Goal: Find specific page/section: Find specific page/section

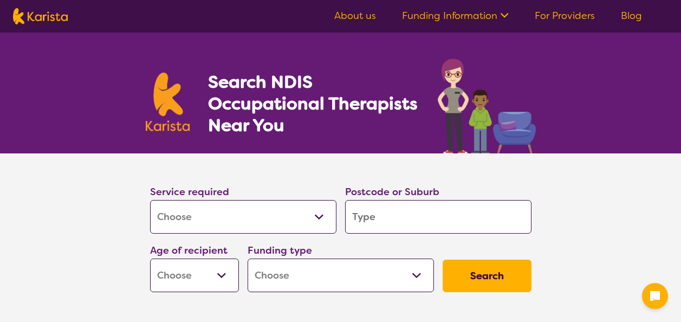
select select "[MEDICAL_DATA]"
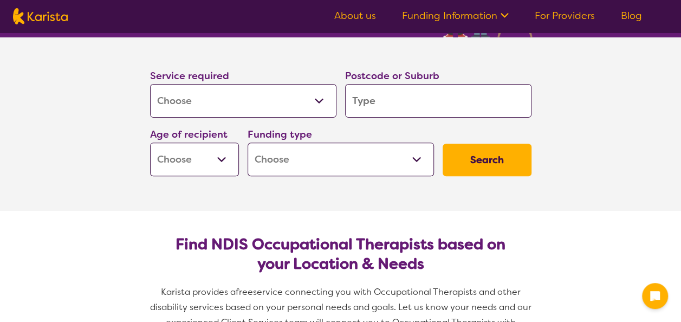
click at [218, 106] on select "Allied Health Assistant Assessment ([MEDICAL_DATA] or [MEDICAL_DATA]) Behaviour…" at bounding box center [243, 101] width 186 height 34
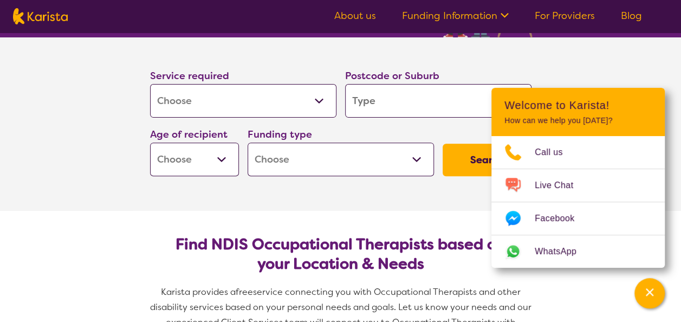
click at [150, 84] on select "Allied Health Assistant Assessment ([MEDICAL_DATA] or [MEDICAL_DATA]) Behaviour…" at bounding box center [243, 101] width 186 height 34
click at [192, 170] on select "Early Childhood - 0 to 9 Child - 10 to 11 Adolescent - 12 to 17 Adult - 18 to 6…" at bounding box center [194, 159] width 89 height 34
select select "EC"
click at [150, 142] on select "Early Childhood - 0 to 9 Child - 10 to 11 Adolescent - 12 to 17 Adult - 18 to 6…" at bounding box center [194, 159] width 89 height 34
select select "EC"
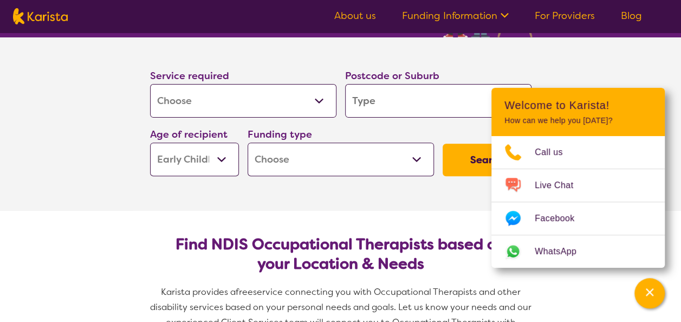
click at [271, 162] on select "Home Care Package (HCP) National Disability Insurance Scheme (NDIS) I don't know" at bounding box center [341, 159] width 186 height 34
select select "NDIS"
click at [248, 142] on select "Home Care Package (HCP) National Disability Insurance Scheme (NDIS) I don't know" at bounding box center [341, 159] width 186 height 34
select select "NDIS"
click at [387, 86] on input "search" at bounding box center [438, 101] width 186 height 34
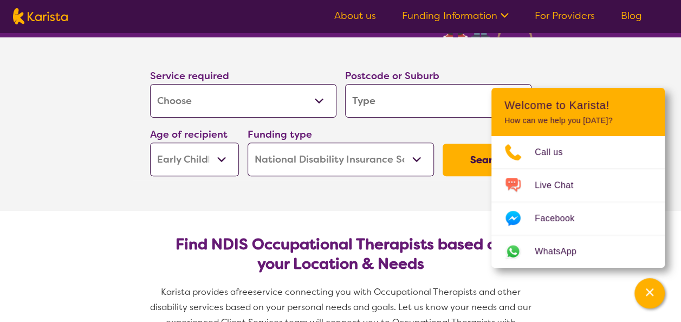
type input "4"
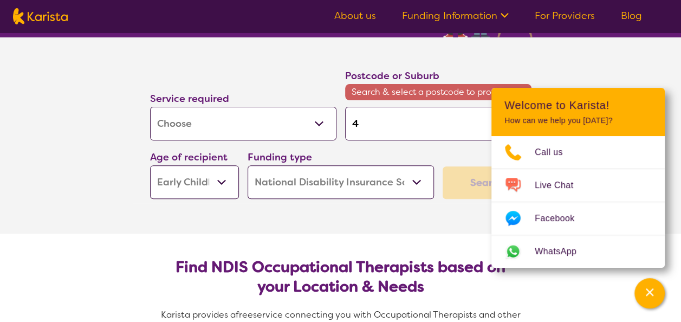
type input "42"
type input "420"
type input "4207"
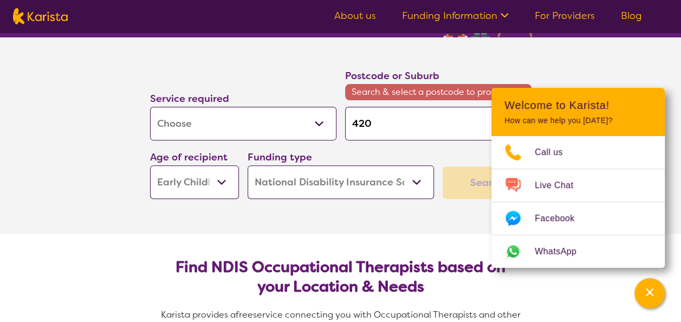
type input "4207"
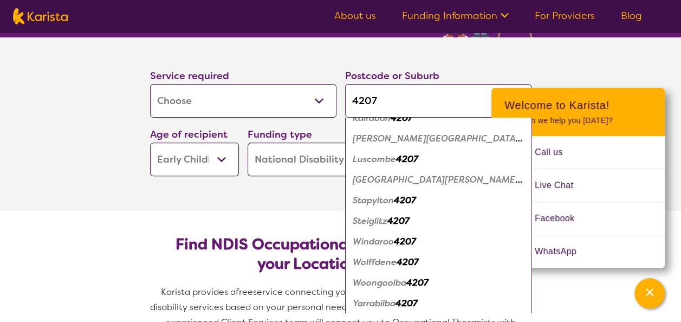
scroll to position [263, 0]
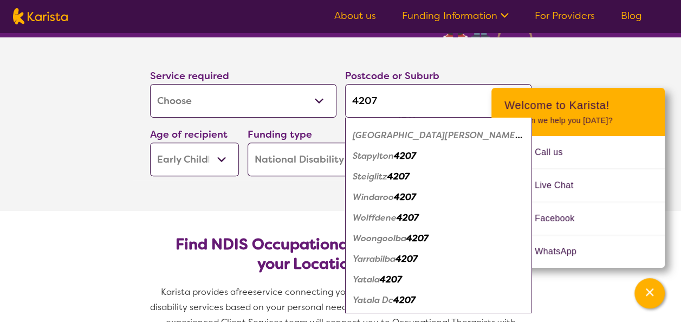
type input "4207"
click at [377, 259] on em "Yarrabilba" at bounding box center [374, 258] width 43 height 11
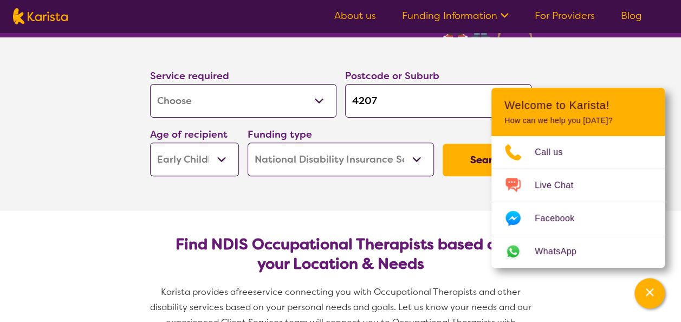
click at [471, 161] on button "Search" at bounding box center [486, 160] width 89 height 32
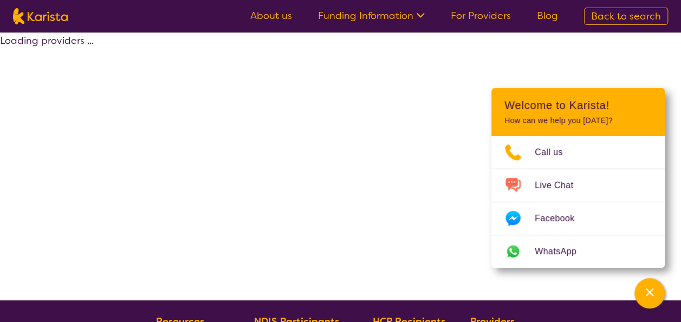
select select "by_score"
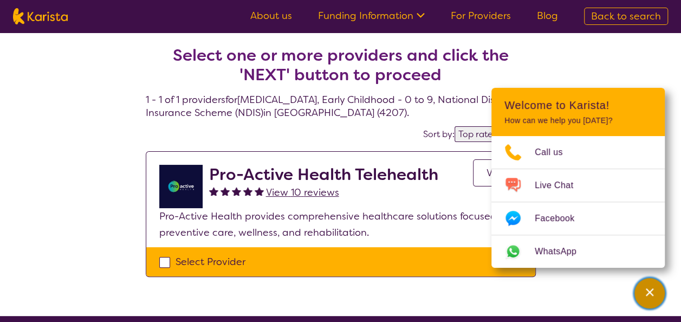
click at [656, 286] on div "Channel Menu" at bounding box center [650, 293] width 22 height 24
